Goal: Book appointment/travel/reservation

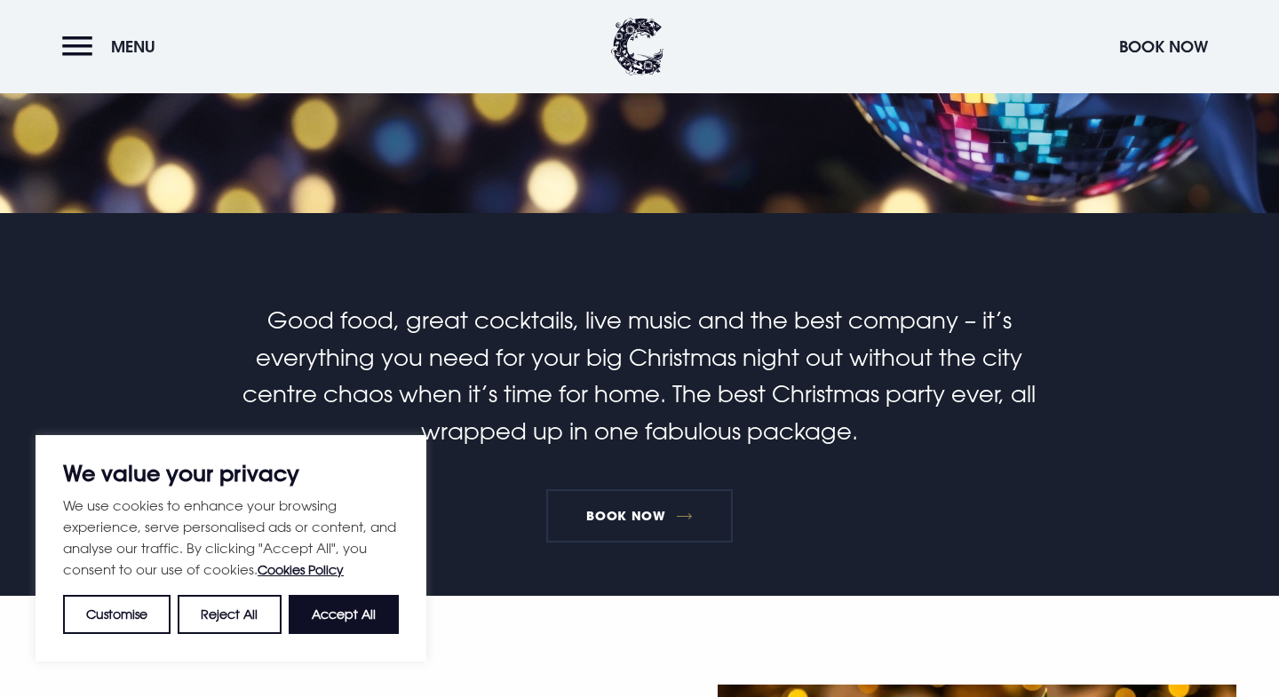
scroll to position [355, 0]
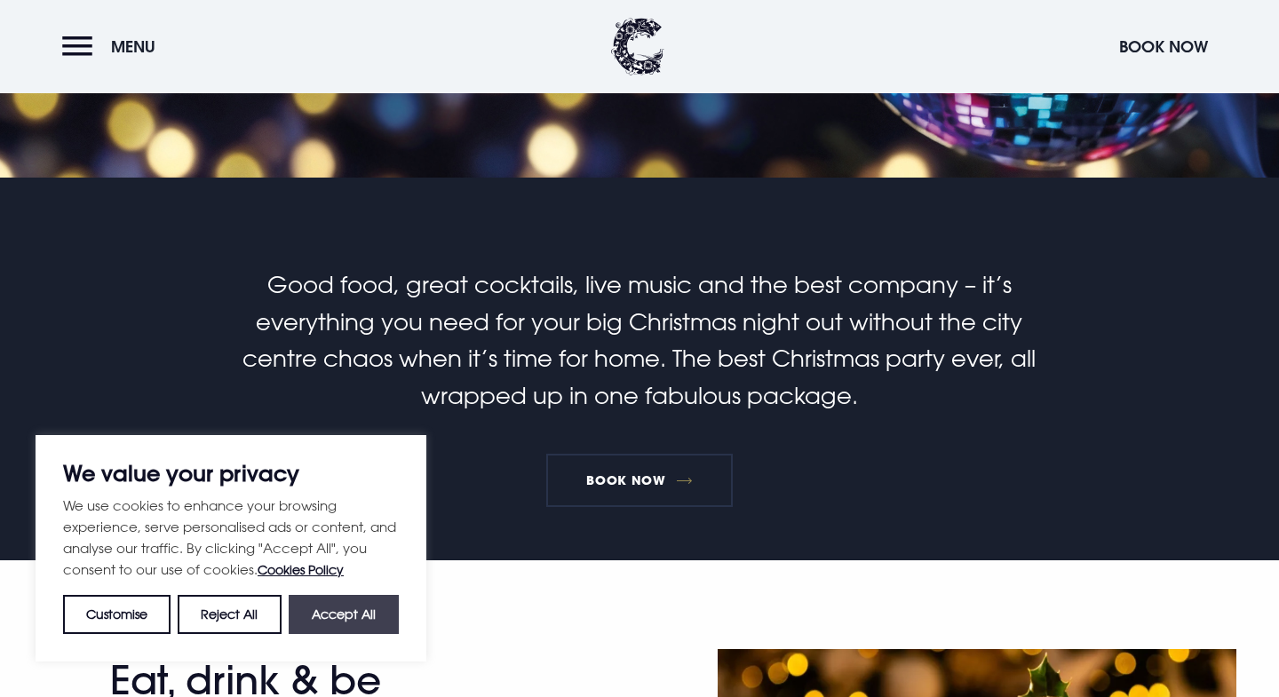
click at [360, 615] on button "Accept All" at bounding box center [344, 614] width 110 height 39
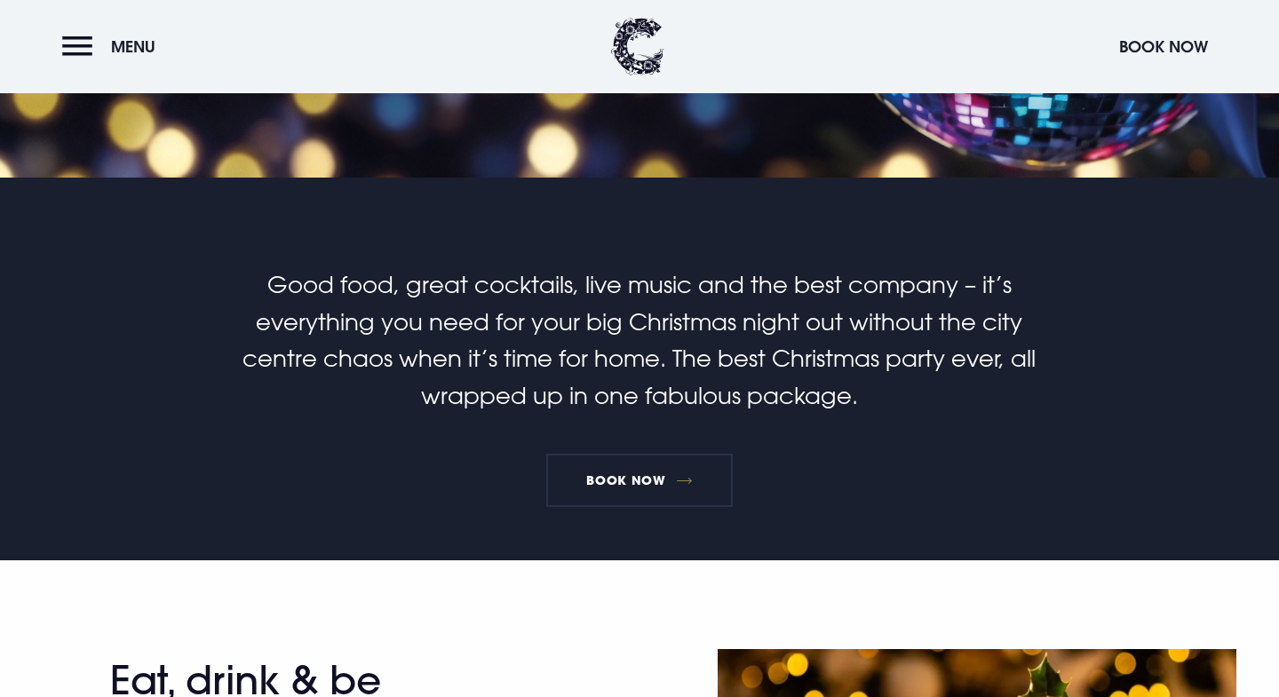
checkbox input "true"
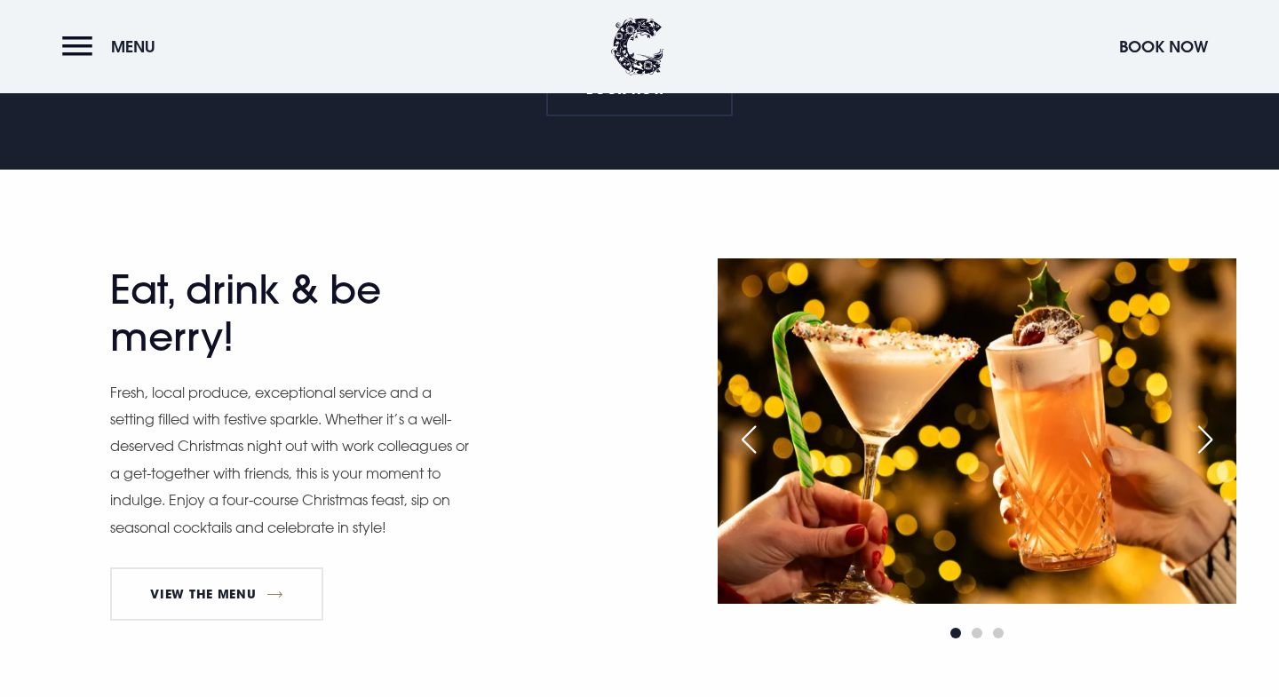
scroll to position [781, 0]
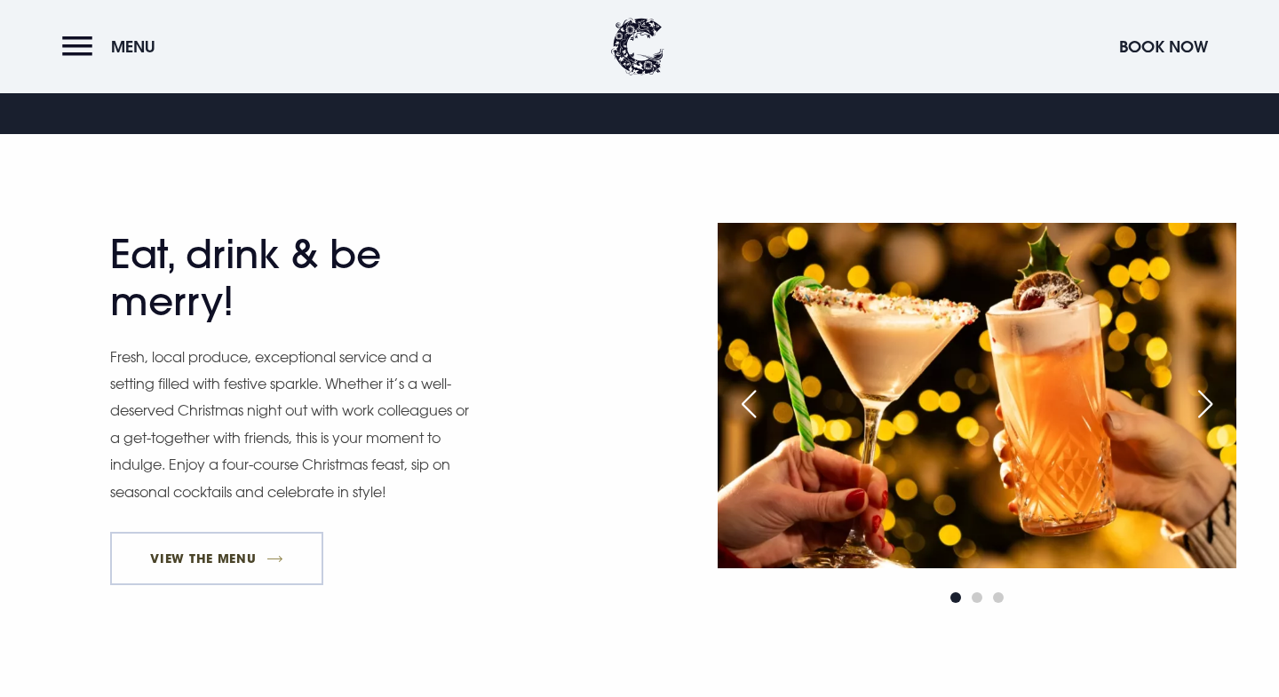
click at [204, 546] on link "View The Menu" at bounding box center [216, 558] width 213 height 53
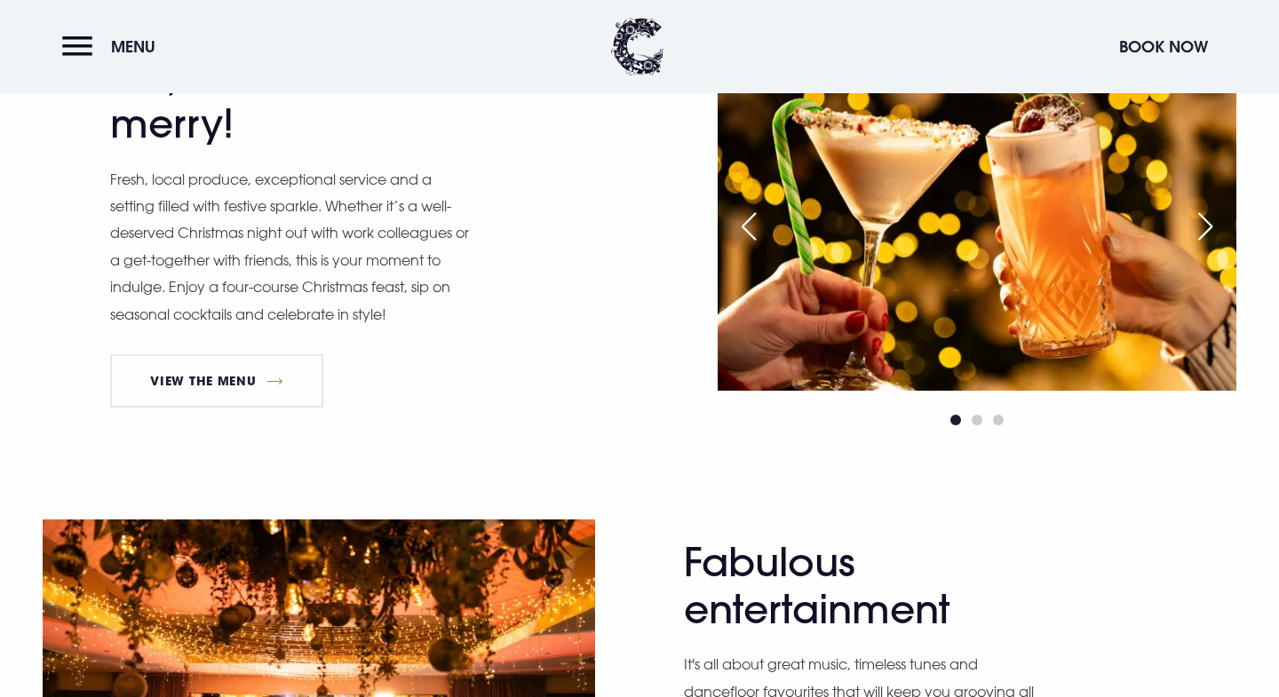
scroll to position [995, 0]
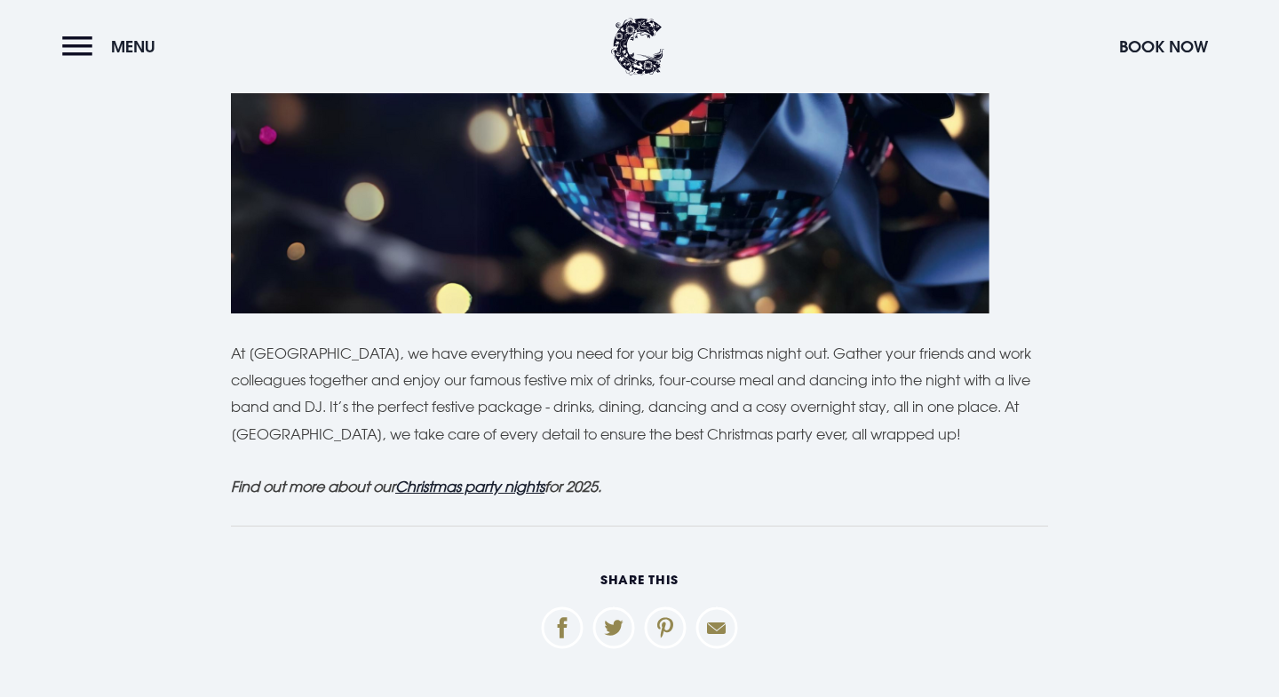
scroll to position [5115, 0]
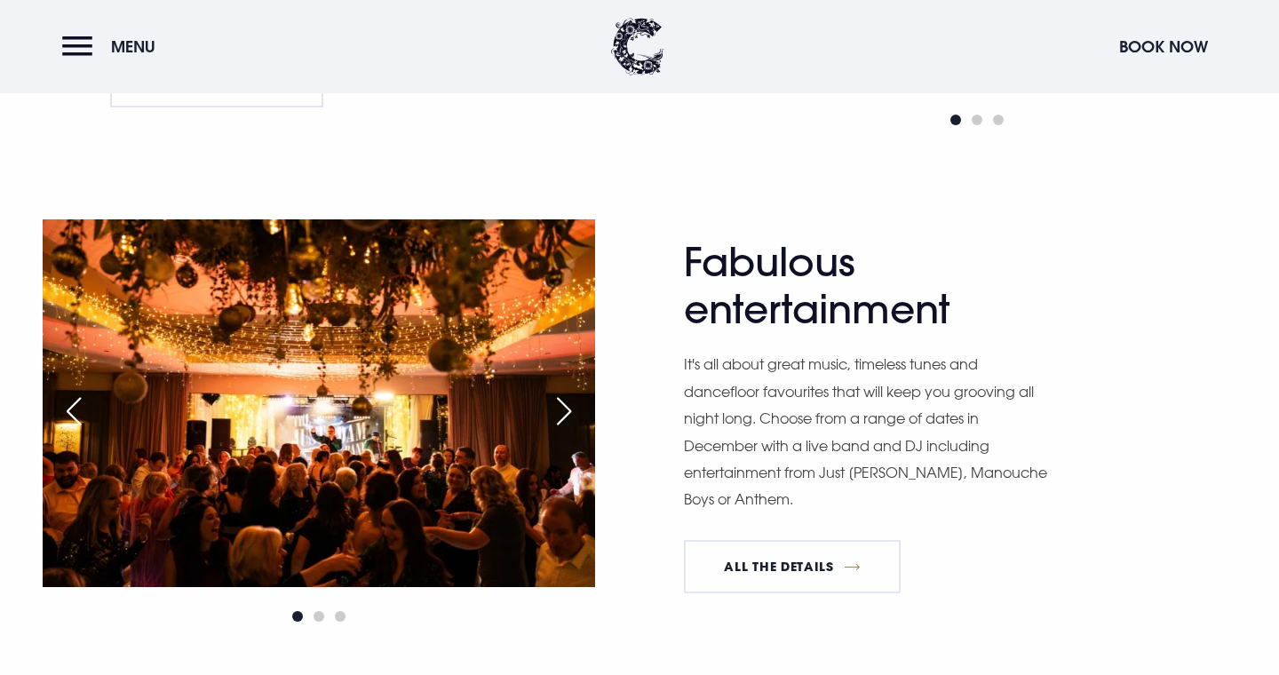
scroll to position [1243, 0]
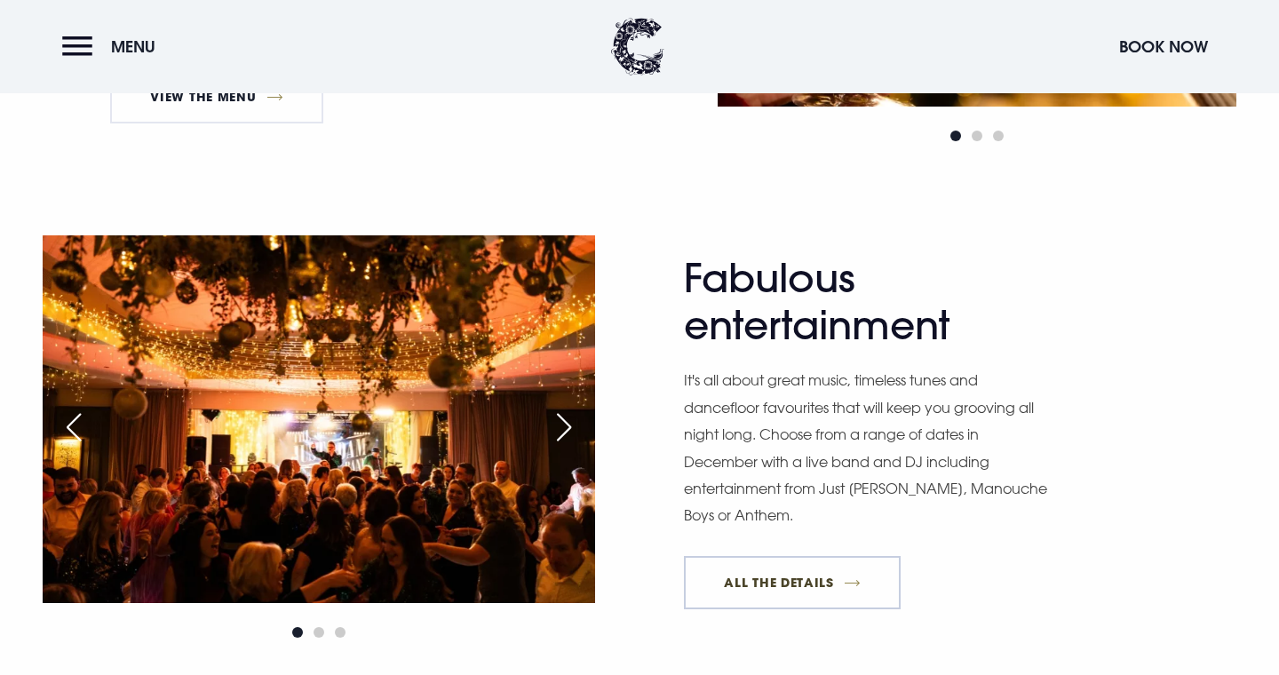
click at [801, 578] on link "All The Details" at bounding box center [792, 582] width 217 height 53
